Goal: Information Seeking & Learning: Learn about a topic

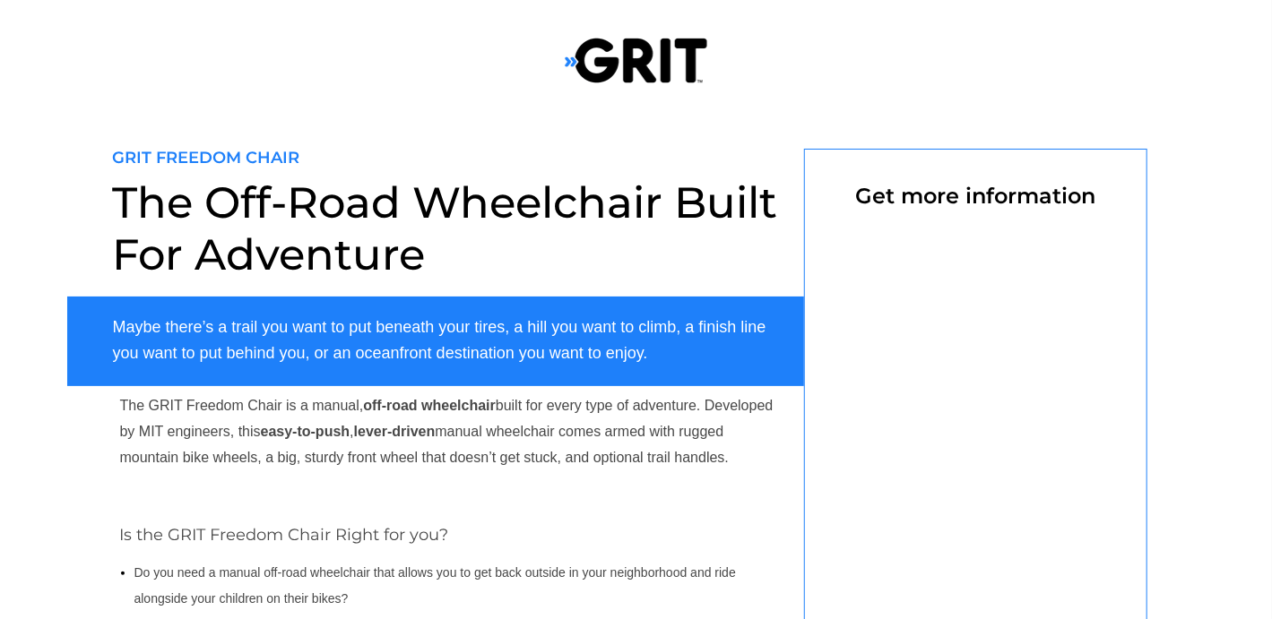
select select "CA"
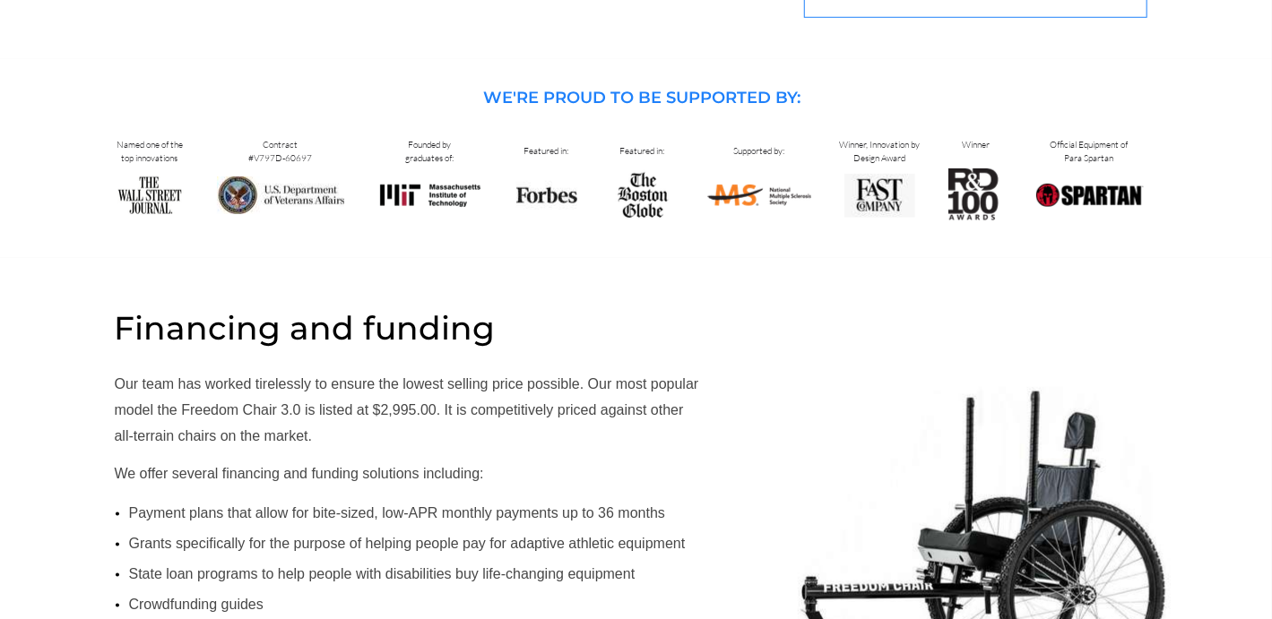
scroll to position [546, 0]
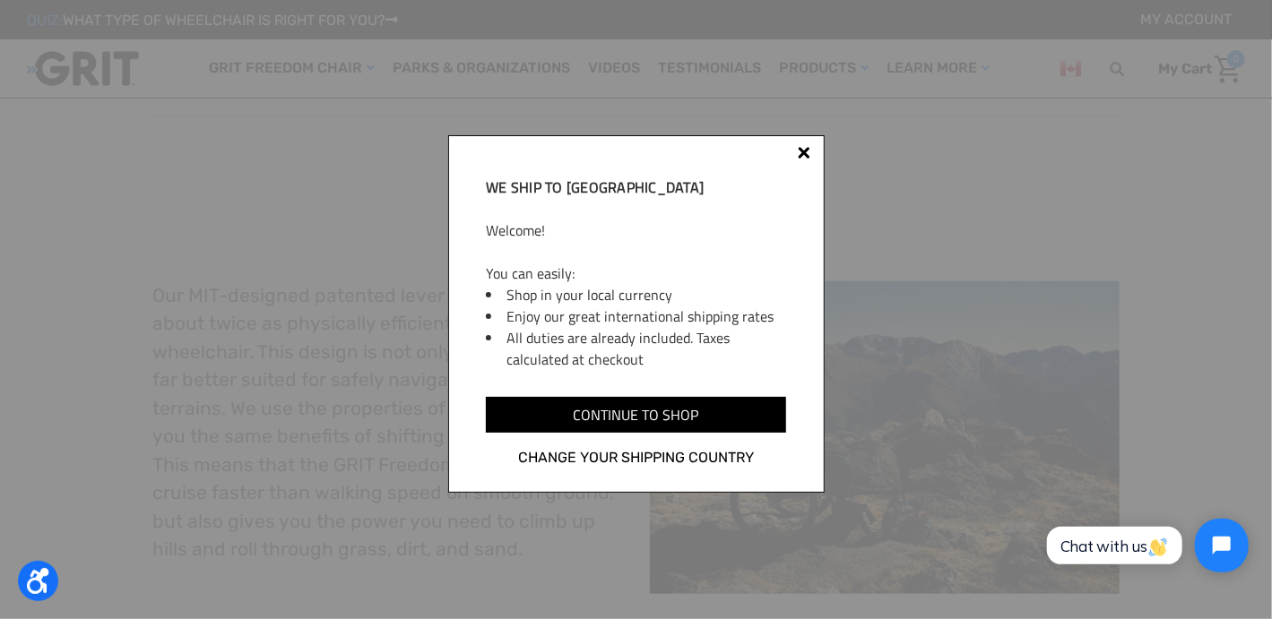
scroll to position [627, 0]
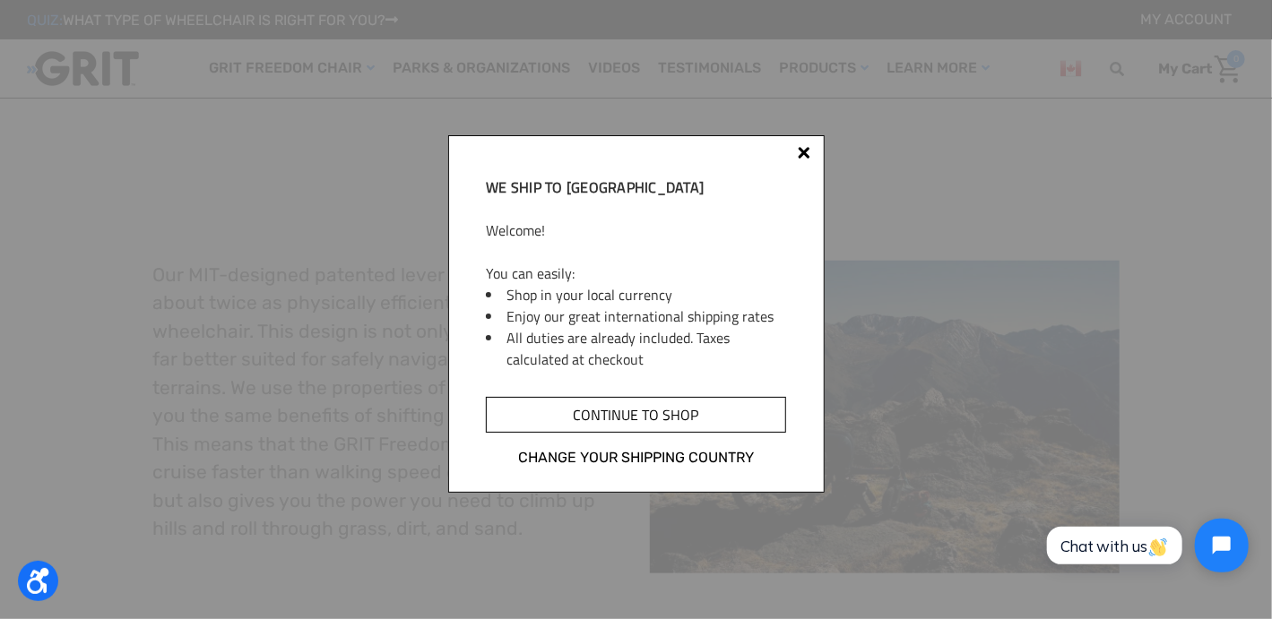
click at [645, 414] on input "Continue to shop" at bounding box center [635, 415] width 299 height 36
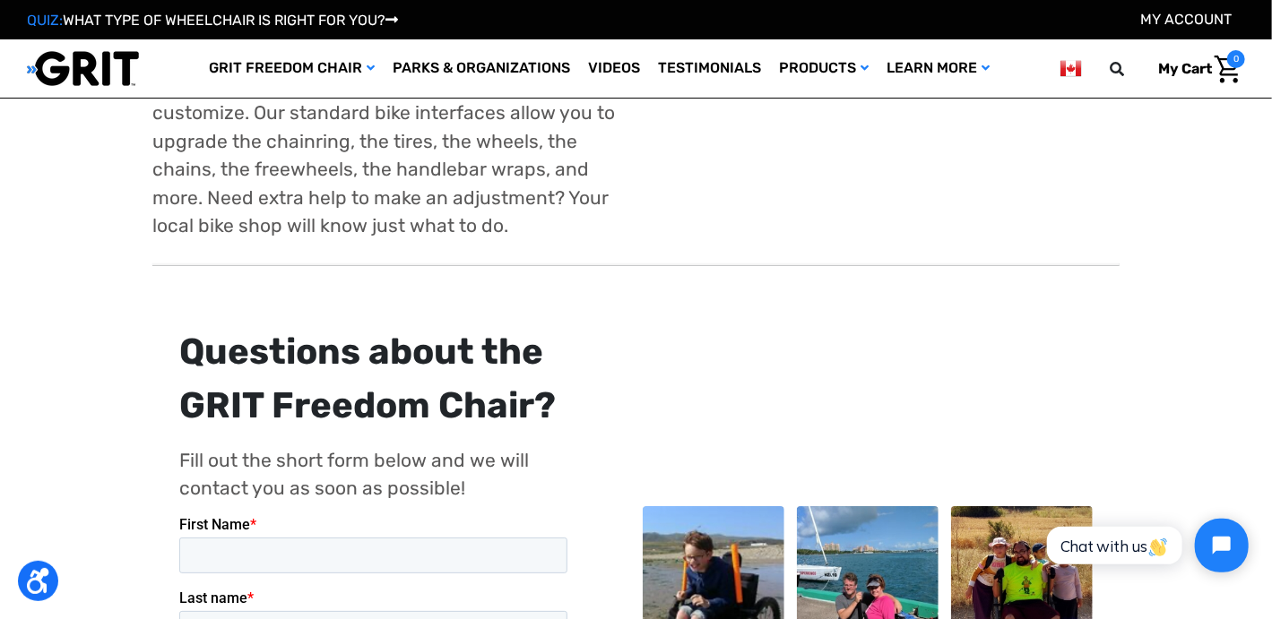
scroll to position [3047, 0]
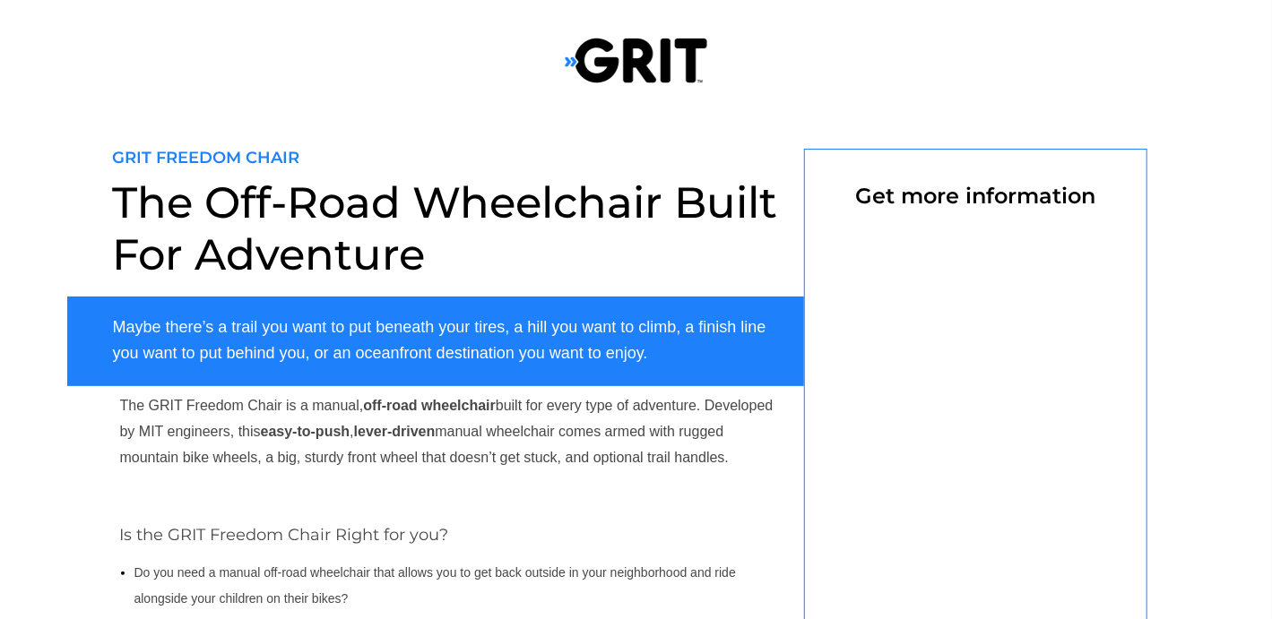
select select "CA"
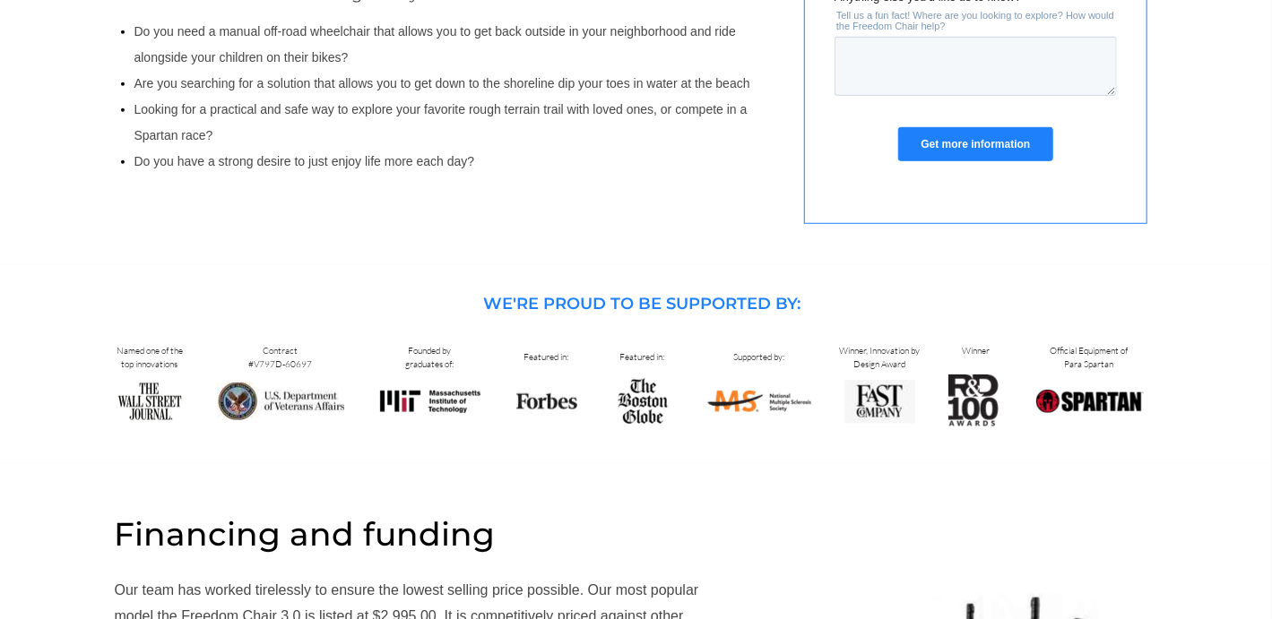
scroll to position [456, 0]
